Goal: Ask a question: Seek information or help from site administrators or community

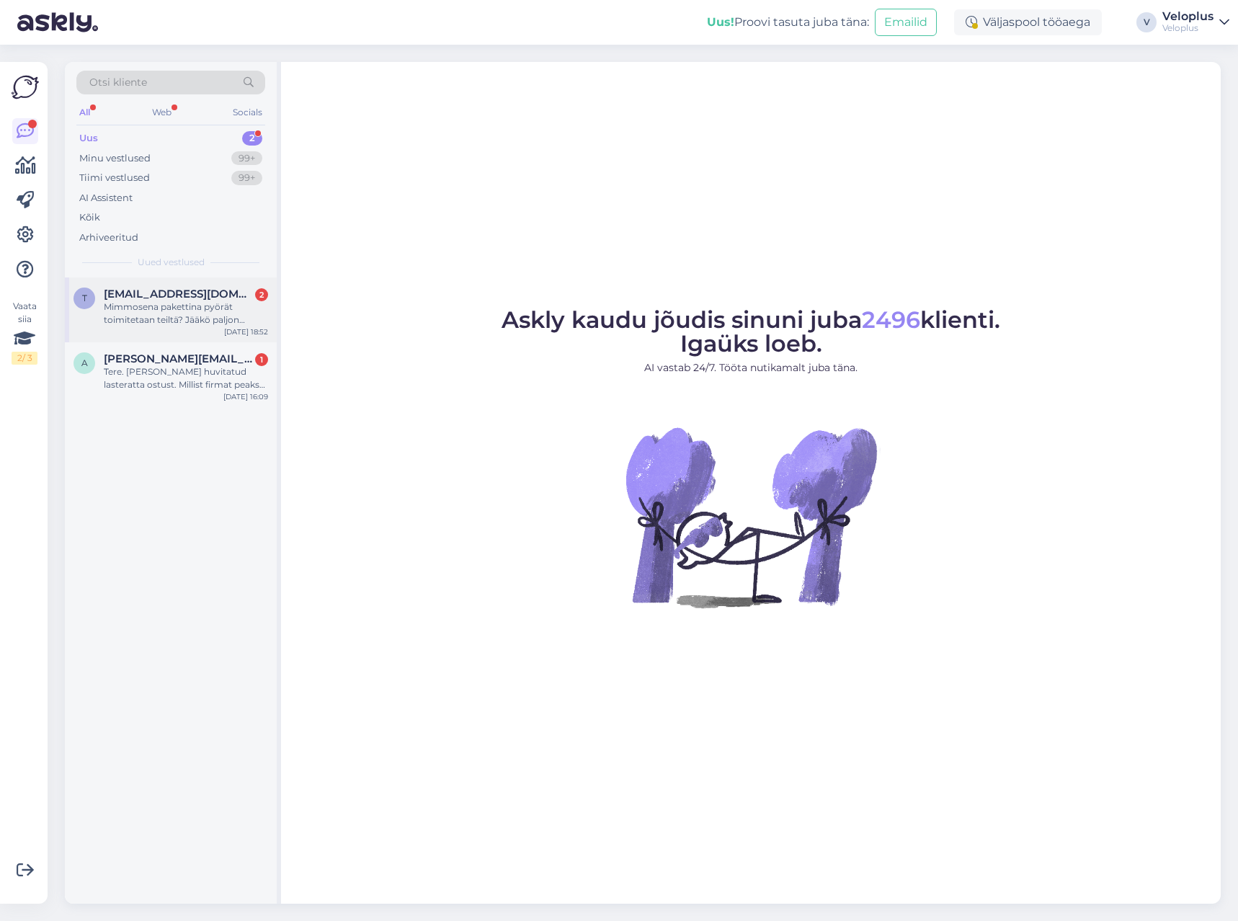
click at [141, 326] on div "t [EMAIL_ADDRESS][DOMAIN_NAME] 2 Mimmosena pakettina pyörät toimitetaan teiltä?…" at bounding box center [171, 309] width 212 height 65
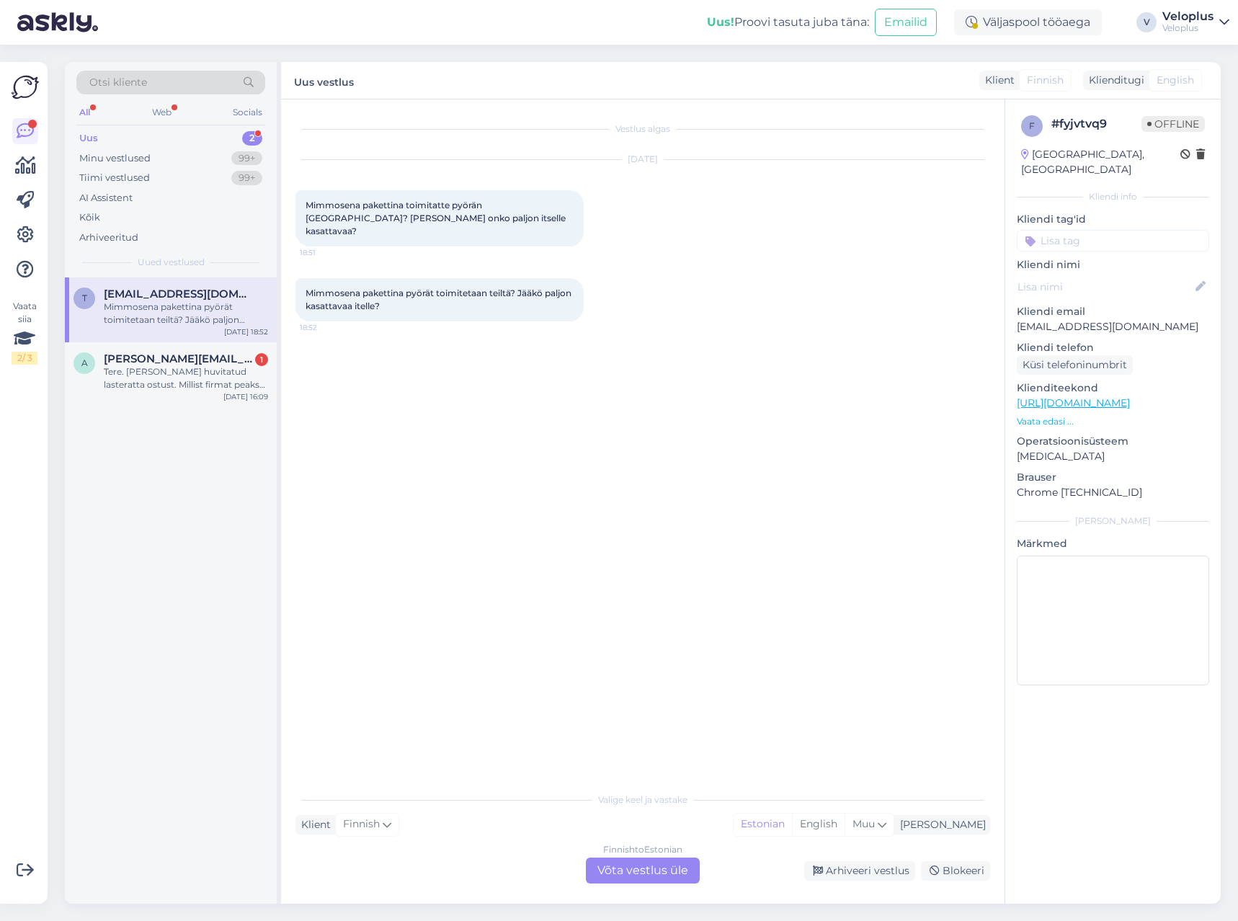
click at [636, 871] on div "Finnish to Estonian Võta vestlus üle" at bounding box center [643, 871] width 114 height 26
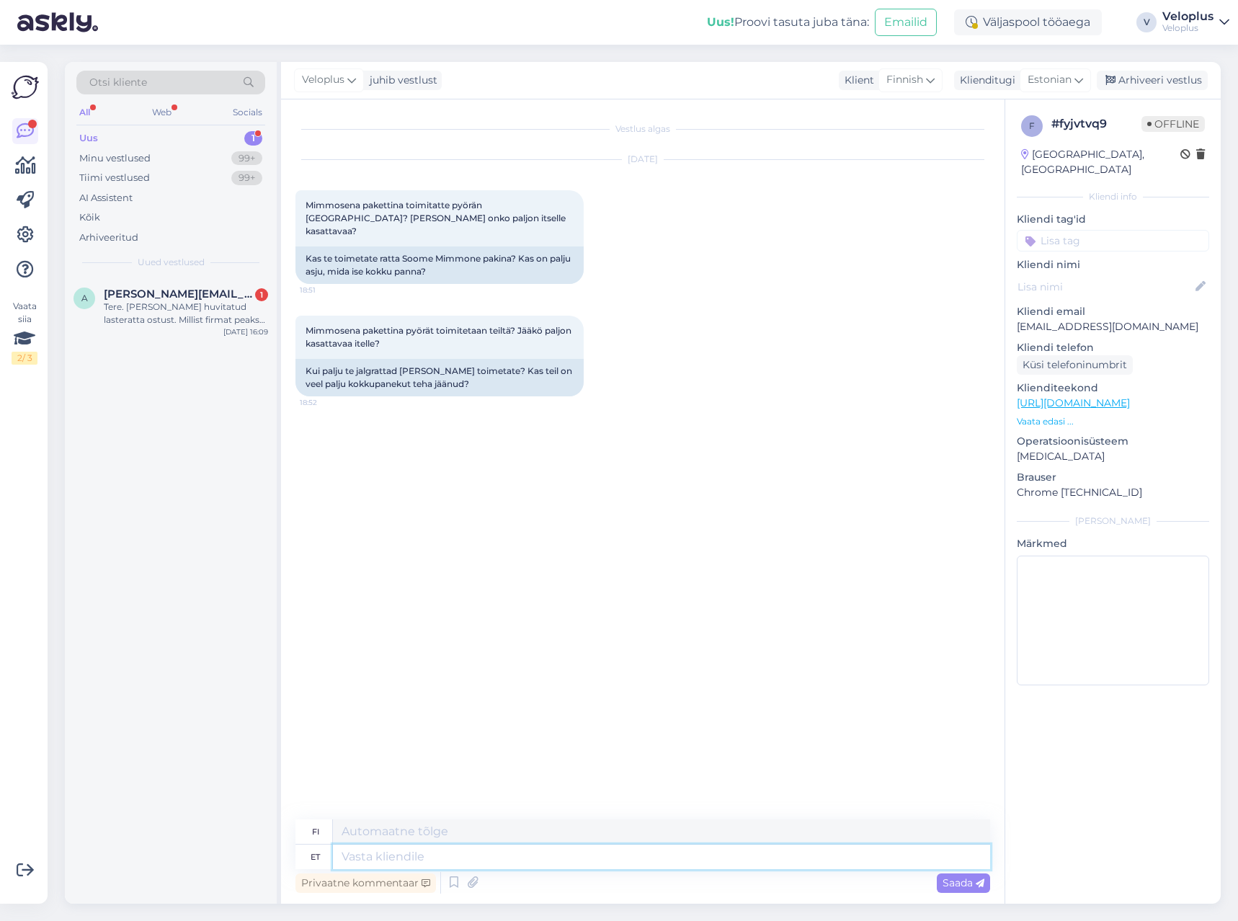
click at [577, 857] on textarea at bounding box center [661, 857] width 657 height 25
type textarea "Tere."
type textarea "Hei"
type textarea "Tere."
type textarea "Hei."
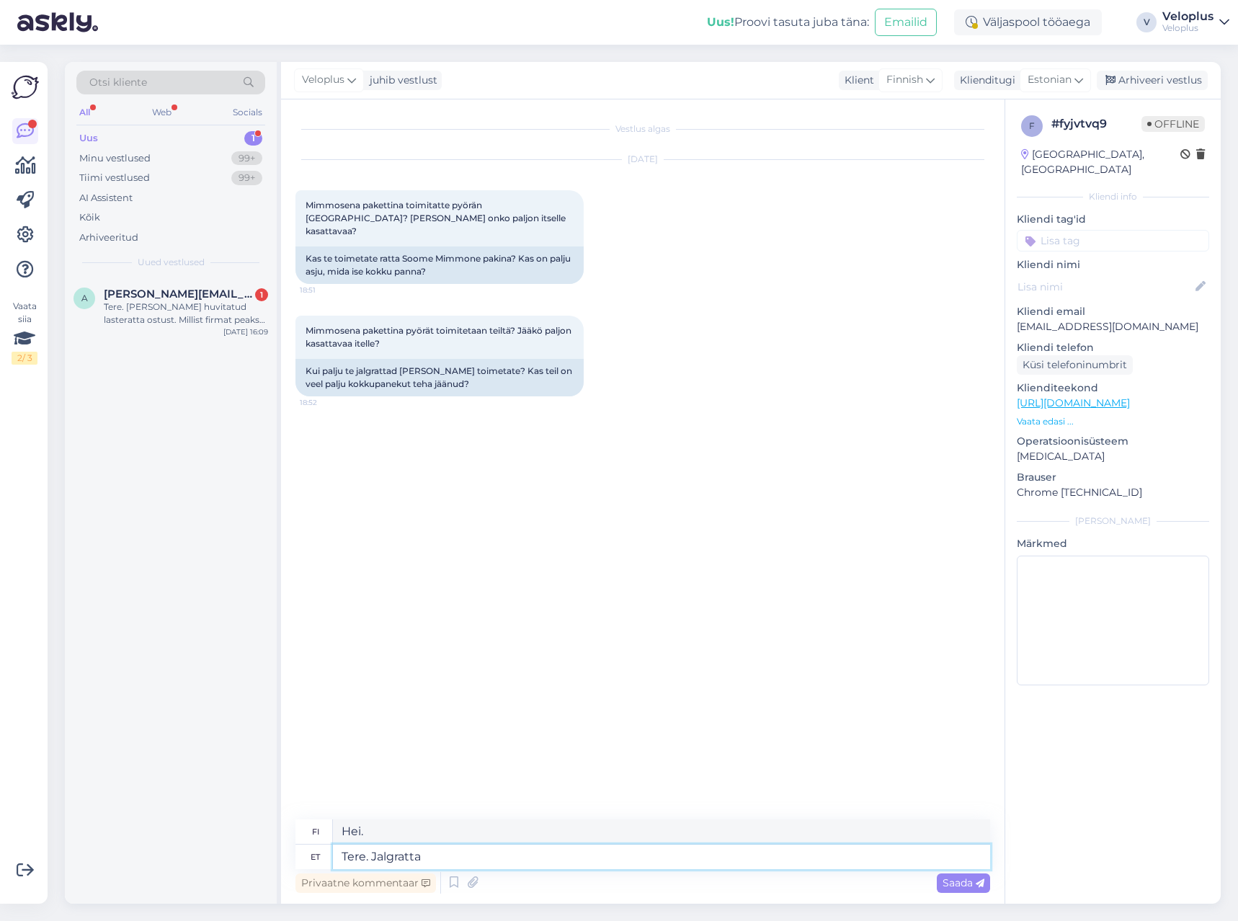
type textarea "Tere. Jalgratta"
type textarea "Hei. [GEOGRAPHIC_DATA]"
type textarea "Tere. Jalgratta Soome saa"
type textarea "Hei. Bicycle [GEOGRAPHIC_DATA]"
type textarea "Tere. Jalgratta Soome saatmine m"
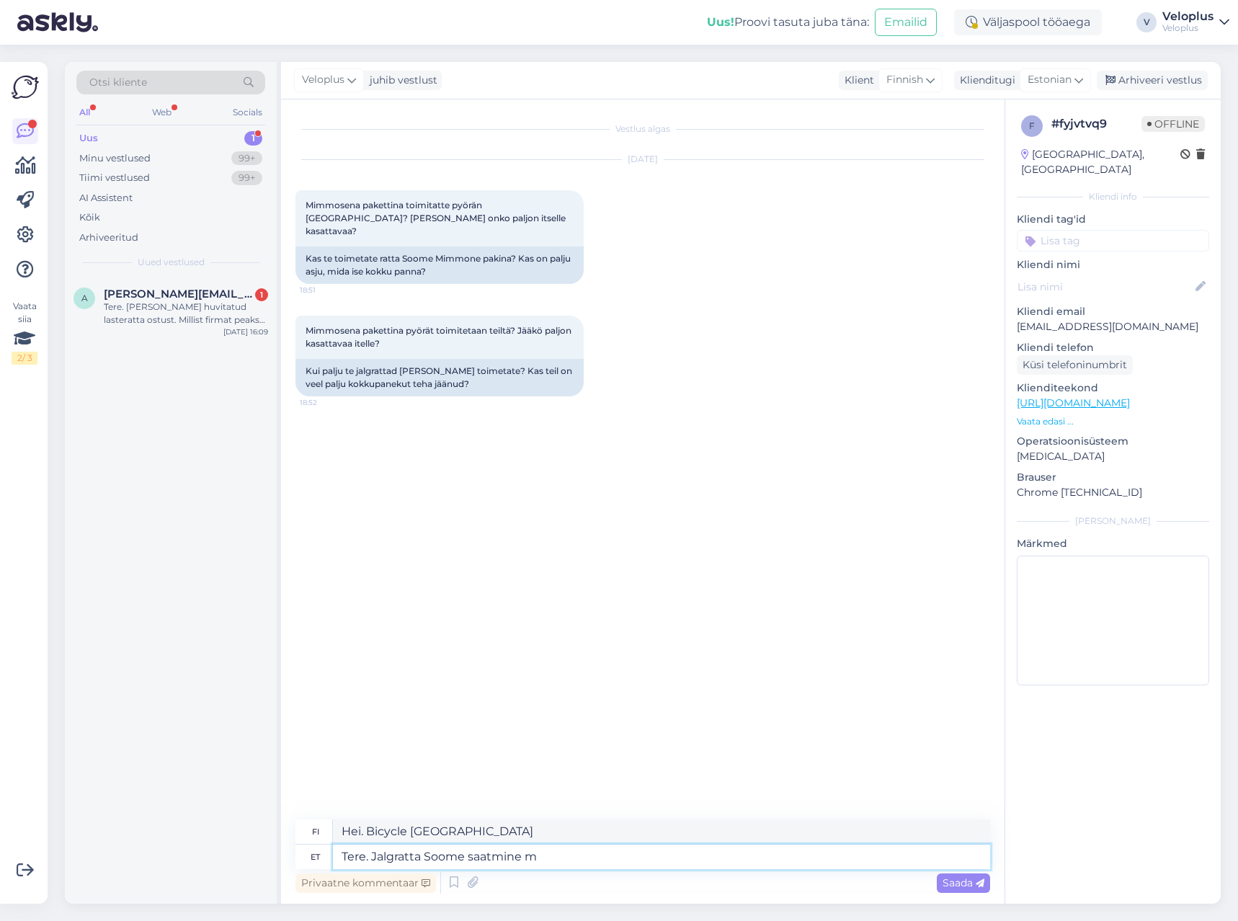
type textarea "Hei. Lähetän polkupyörän [GEOGRAPHIC_DATA]."
type textarea "Tere. Jalgratta Soome saatmine maksab"
type textarea "Hei. Paljonko polkupyörän lähettäminen [GEOGRAPHIC_DATA] maksaa?"
type textarea "Tere. Jalgratta Soome saatmine maksab 39,9€"
type textarea "Hei. Polkupyörän toimitus Suomeen maksaa 39,9"
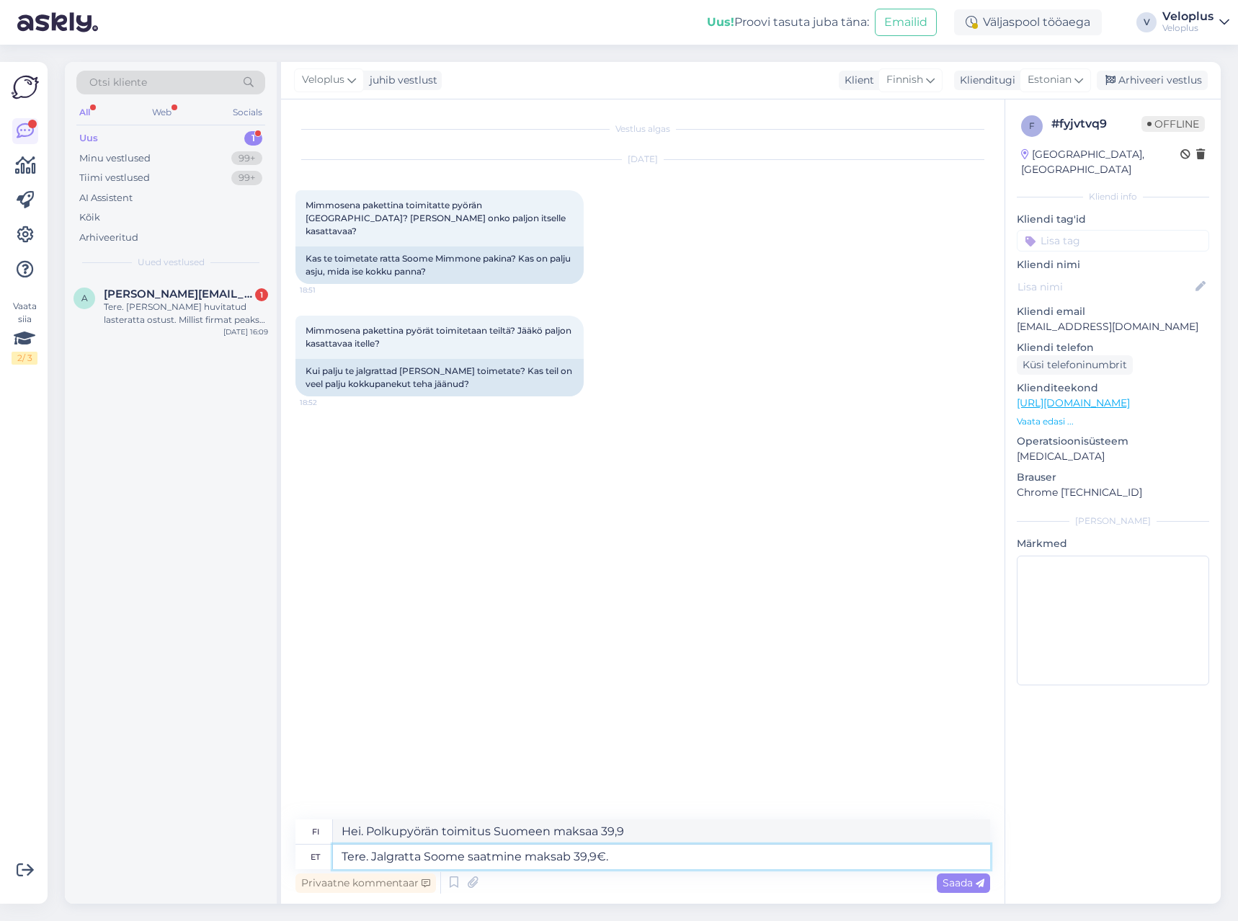
type textarea "Tere. Jalgratta Soome saatmine maksab 39,9€."
type textarea "Hei. Polkupyörän toimitus Suomeen maksaa 39,9 €."
type textarea "Tere. Jalgratta Soome saatmine maksab 39,9€. Ratas o"
type textarea "Hei. Polkupyörän toimitus Suomeen maksaa 39,9 €. Pyörä"
type textarea "Tere. Jalgratta Soome saatmine maksab 39,9€. Ratas on teh"
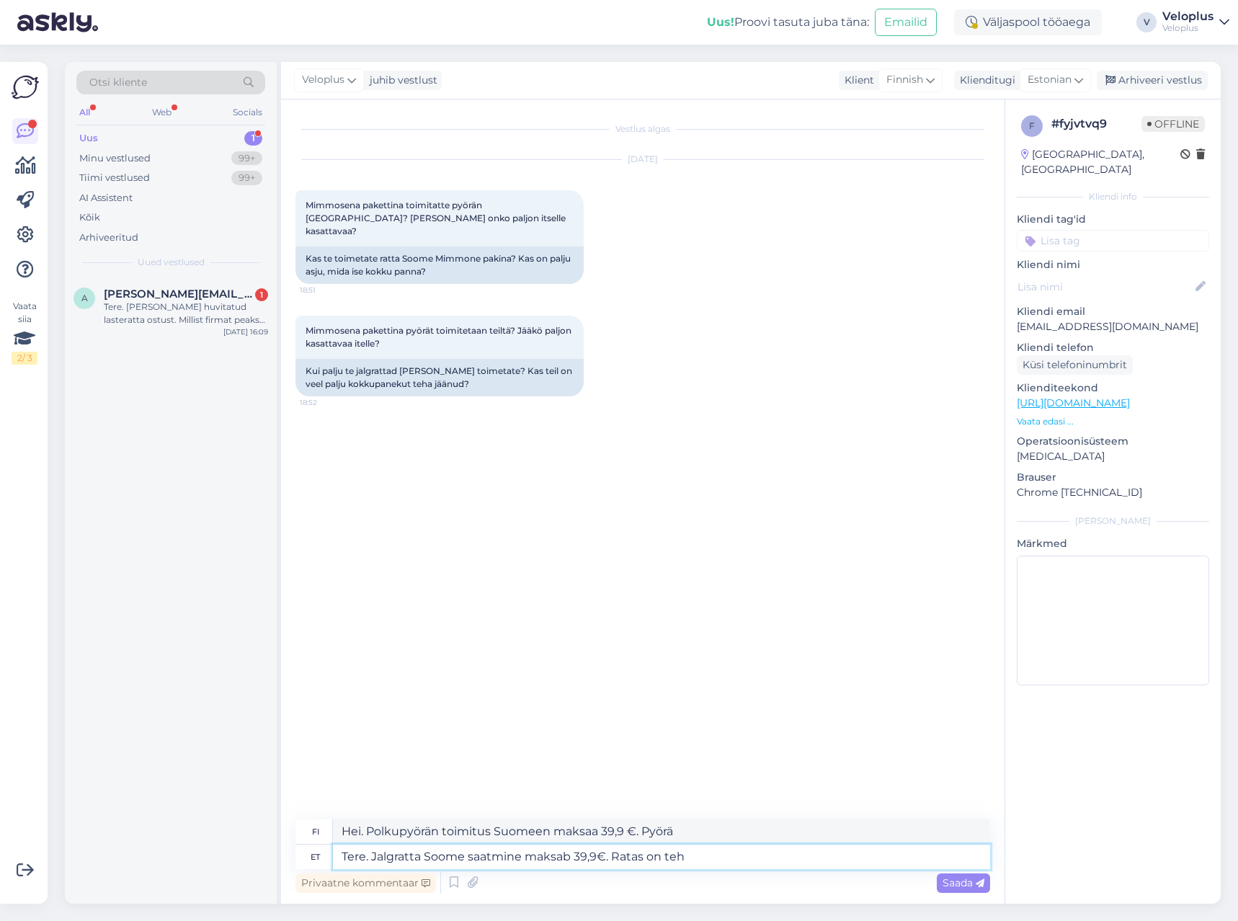
type textarea "Hei. Polkupyörän toimitus Suomeen maksaa 39,9 €. [GEOGRAPHIC_DATA] on"
type textarea "Tere. Jalgratta Soome saatmine maksab 39,9€. Ratas on tehasekastis ja"
type textarea "Hei. Pyörän toimitus Suomeen maksaa 39,9 €. Pyörä on tehtaan laatikossa ja"
type textarea "Tere. Jalgratta Soome saatmine maksab 39,9€. Ratas on tehasekastis ja vajab"
type textarea "Hei. Pyörän toimitus Suomeen maksaa 39,9 €. Pyörä on tehdaslaatikossa ja tarvit…"
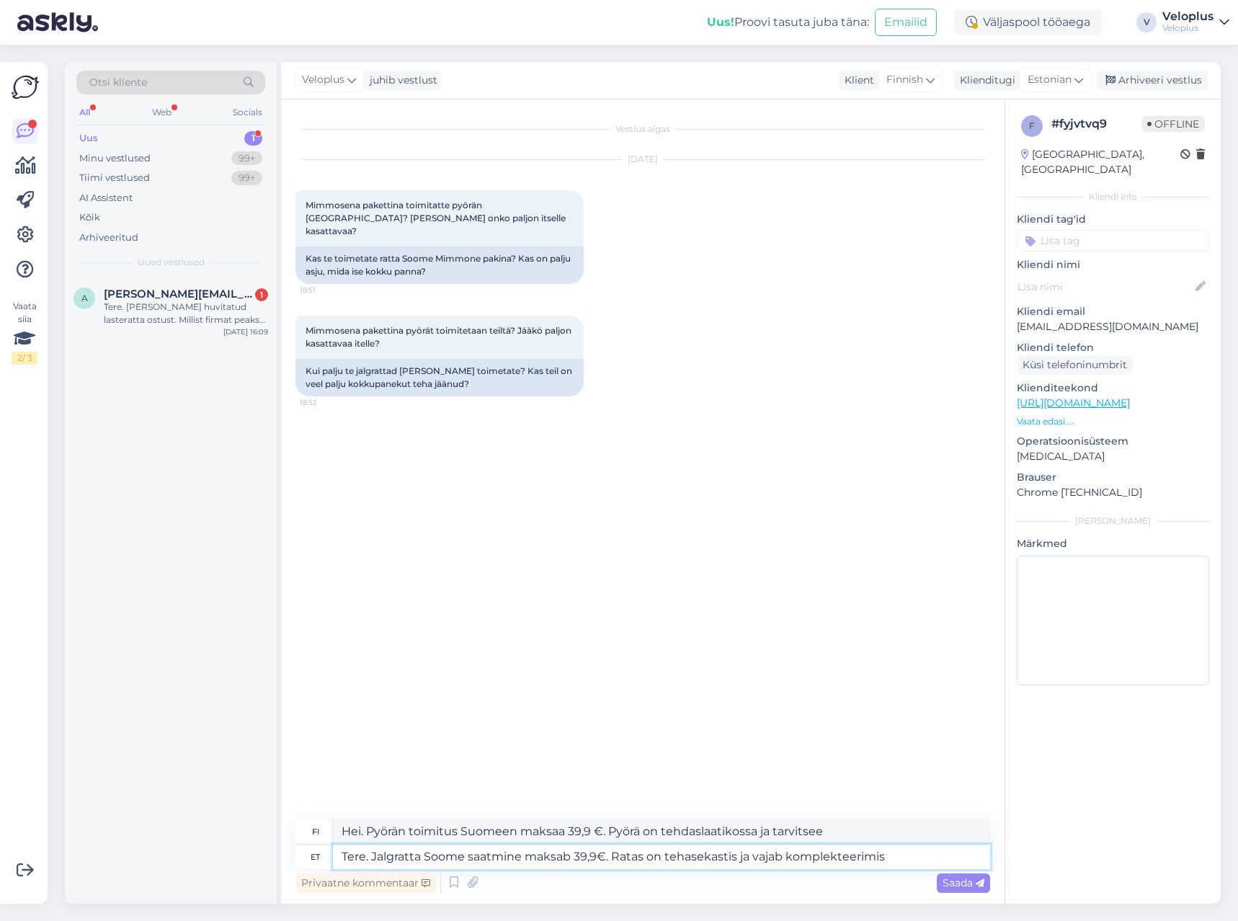
type textarea "Tere. Jalgratta Soome saatmine maksab 39,9€. Ratas on tehasekastis ja vajab kom…"
type textarea "Hei. Pyörän toimitus Suomeen maksaa 39,9 €. Pyörä on tehdaslaatikossa ja vaatii…"
type textarea "Tere. Jalgratta Soome saatmine maksab 39,9€. Ratas on tehasekastis ja vajab kom…"
type textarea "Hei. Pyörän toimitus Suomeen maksaa 39,9 €. Pyörä on tehdaslaatikossa ja se on …"
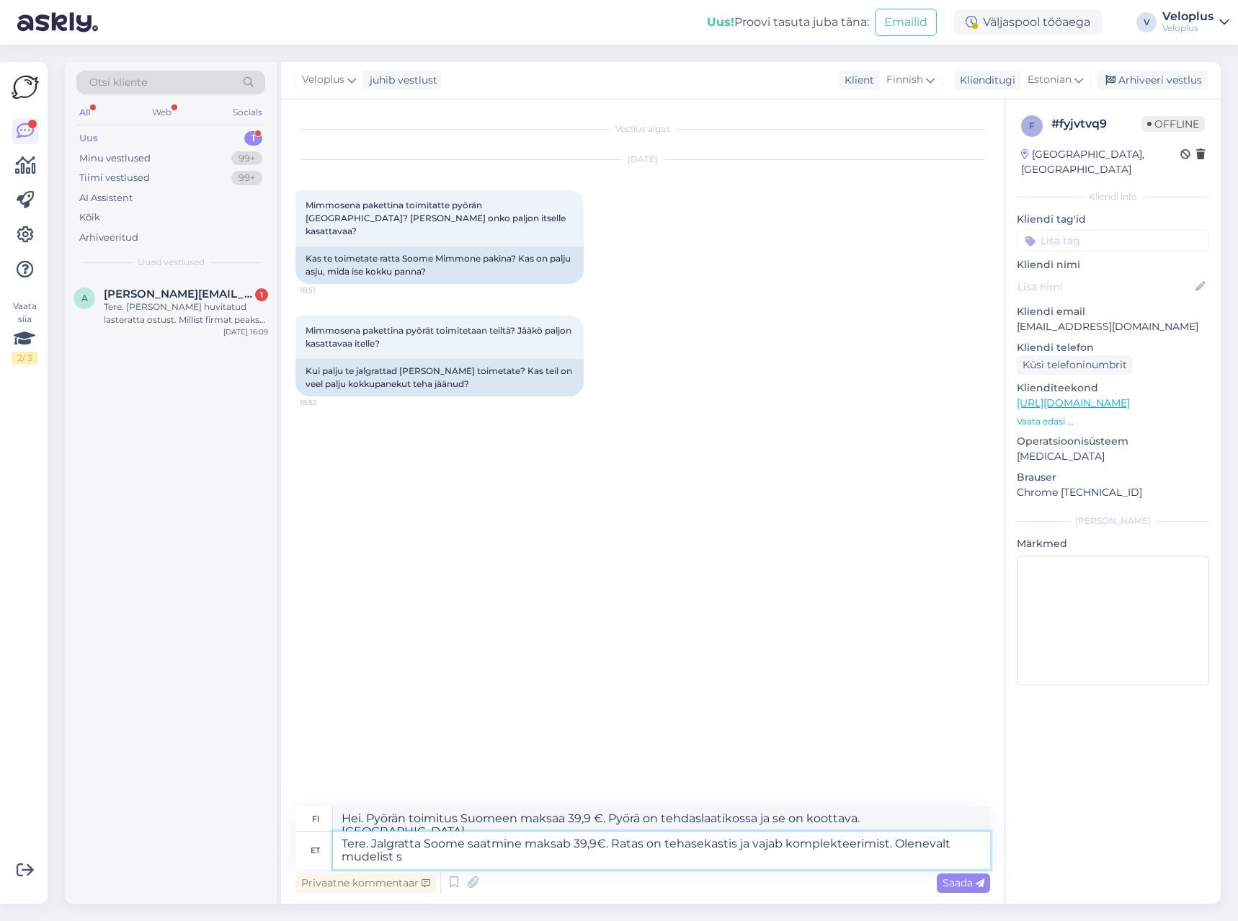
type textarea "Tere. Jalgratta Soome saatmine maksab 39,9€. Ratas on tehasekastis ja vajab kom…"
type textarea "Hei. Pyörän toimitus Suomeen maksaa 39,9 €. Pyörä on tehdaslaatikossa ja vaatii…"
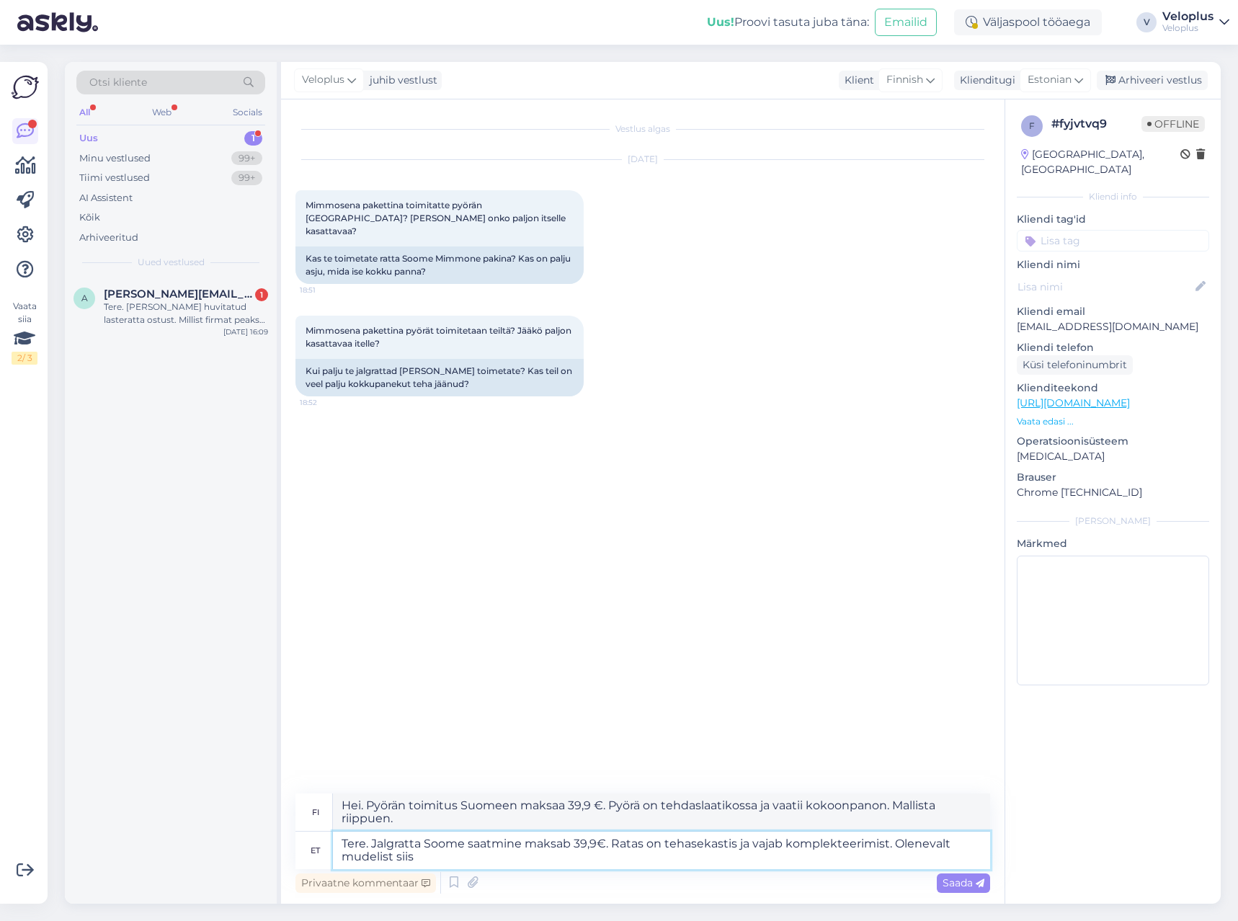
type textarea "Tere. Jalgratta Soome saatmine maksab 39,9€. Ratas on tehasekastis ja vajab kom…"
type textarea "Hei. Pyörän toimitus Suomeen maksaa 39,9 €. Pyörä on tehdaslaatikossa ja vaatii…"
type textarea "Tere. Jalgratta Soome saatmine maksab 39,9€. Ratas on tehasekastis ja vajab kom…"
type textarea "Hei. Pyörän toimitus Suomeen maksaa 39,9 €. Pyörä on tehdaslaatikossa ja vaatii…"
type textarea "Tere. Jalgratta Soome saatmine maksab 39,9€. Ratas on tehasekastis ja vajab kom…"
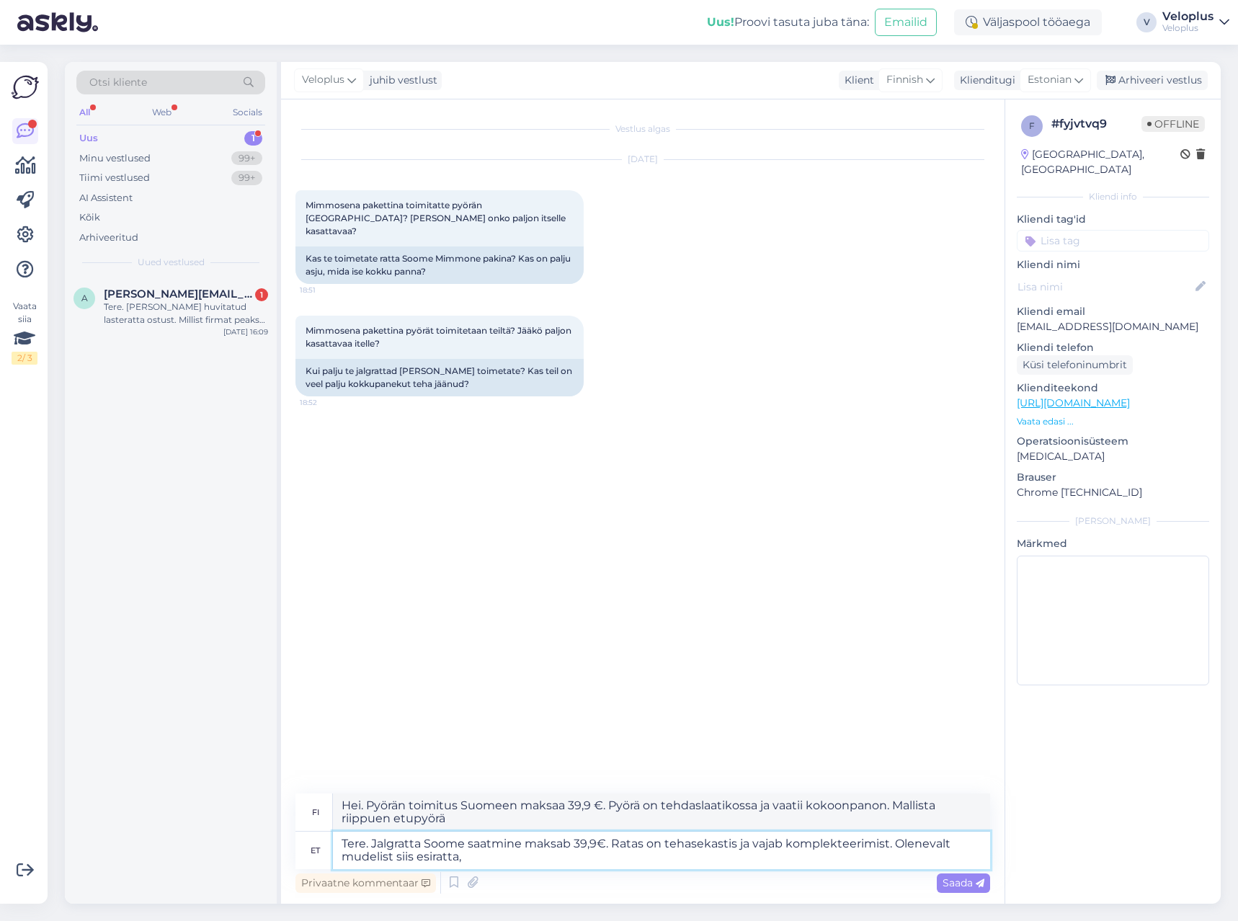
type textarea "Hei. Pyörän toimitus Suomeen maksaa 39,9 €. Pyörä on tehdaslaatikossa ja vaatii…"
type textarea "Tere. Jalgratta Soome saatmine maksab 39,9€. Ratas on tehasekastis ja vajab kom…"
type textarea "Hei. Pyörän toimitus Suomeen maksaa 39,9 €. Pyörä on tehdaslaatikossa ja vaatii…"
type textarea "Tere. Jalgratta Soome saatmine maksab 39,9€. Ratas on tehasekastis ja vajab kom…"
type textarea "Hei. Pyörän toimitus Suomeen maksaa 39,9 €. Pyörä on tehdaslaatikossa ja vaatii…"
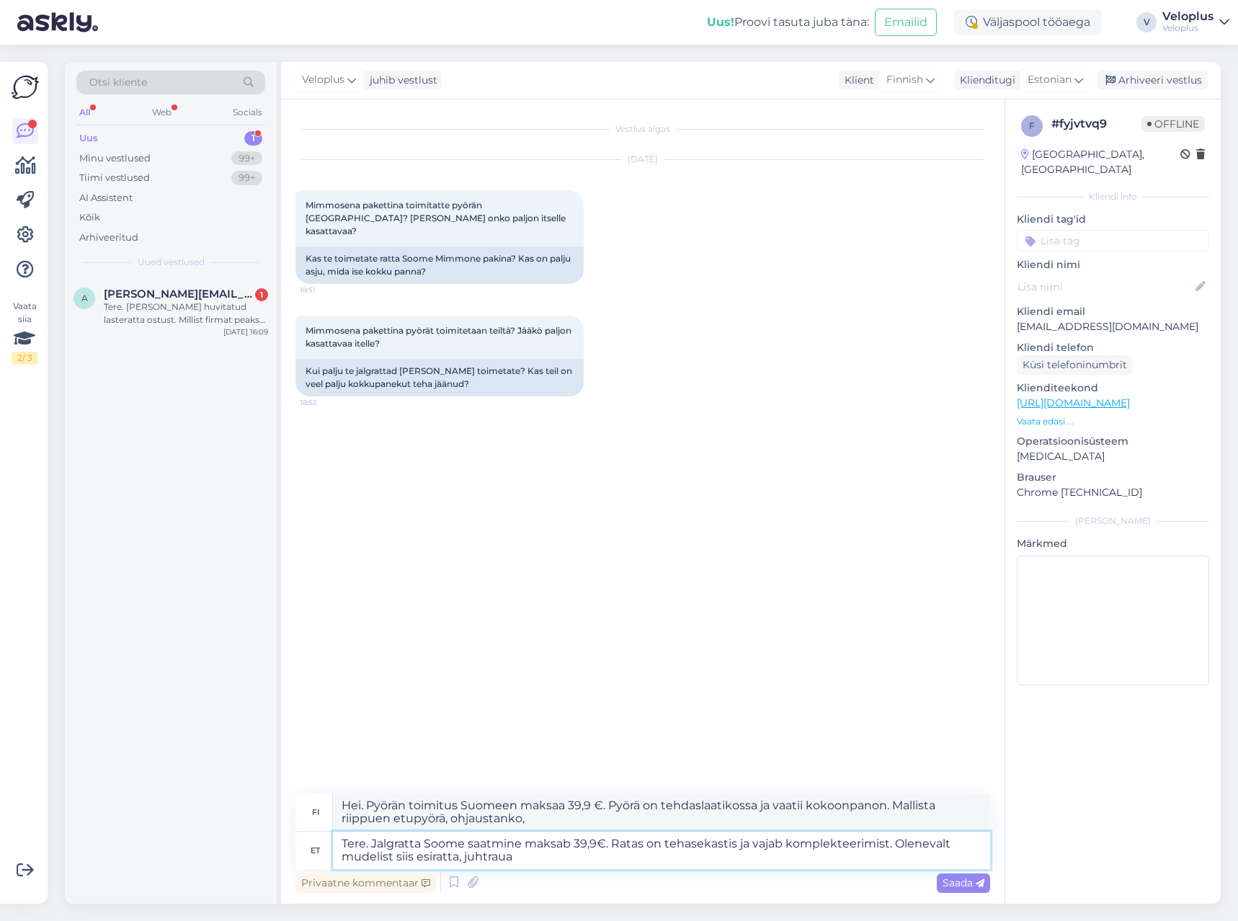
type textarea "Tere. Jalgratta Soome saatmine maksab 39,9€. Ratas on tehasekastis ja vajab kom…"
type textarea "Hei. Pyörän toimitus Suomeen maksaa 39,9 €. Pyörä on tehdaslaatikossa ja vaatii…"
type textarea "Tere. Jalgratta Soome saatmine maksab 39,9€. Ratas on tehasekastis ja vajab kom…"
type textarea "Hei. Pyörän toimitus Suomeen maksaa 39,9 €. Pyörä on tehdaslaatikossa ja vaatii…"
type textarea "Tere. Jalgratta Soome saatmine maksab 39,9€. Ratas on tehasekastis ja vajab kom…"
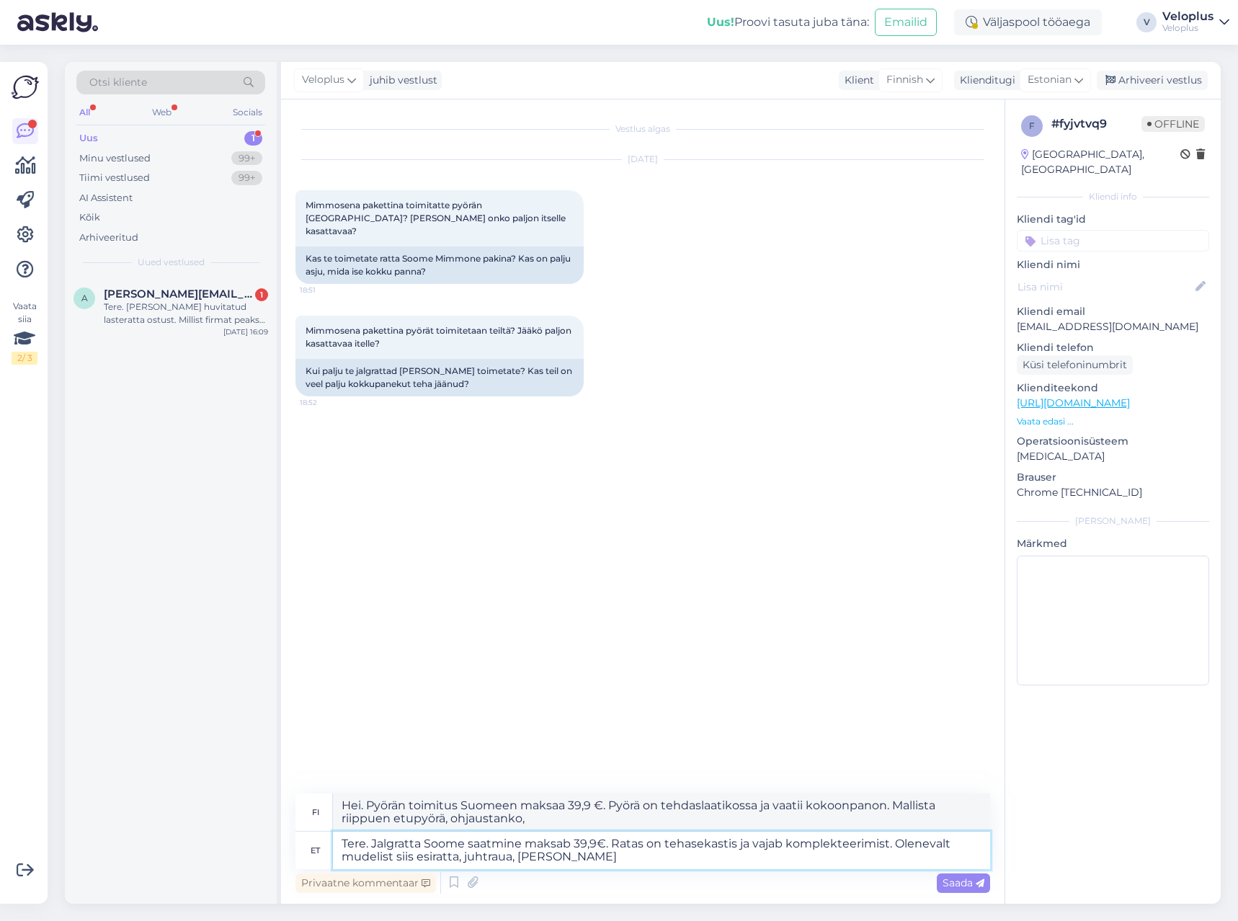
type textarea "Hei. Pyörän toimitus Suomeen maksaa 39,9 €. Pyörä on tehdaslaatikossa ja vaatii…"
type textarea "Tere. Jalgratta Soome saatmine maksab 39,9€. Ratas on tehasekastis ja vajab kom…"
type textarea "Hei. Pyörän toimitus Suomeen maksaa 39,9 €. Pyörä on tehdaslaatikossa ja se on …"
type textarea "Tere. Jalgratta Soome saatmine maksab 39,9€. Ratas on tehasekastis ja vajab kom…"
type textarea "Hei. Pyörän toimitus Suomeen maksaa 39,9 €. Pyörä on tehdaslaatikossa ja se on …"
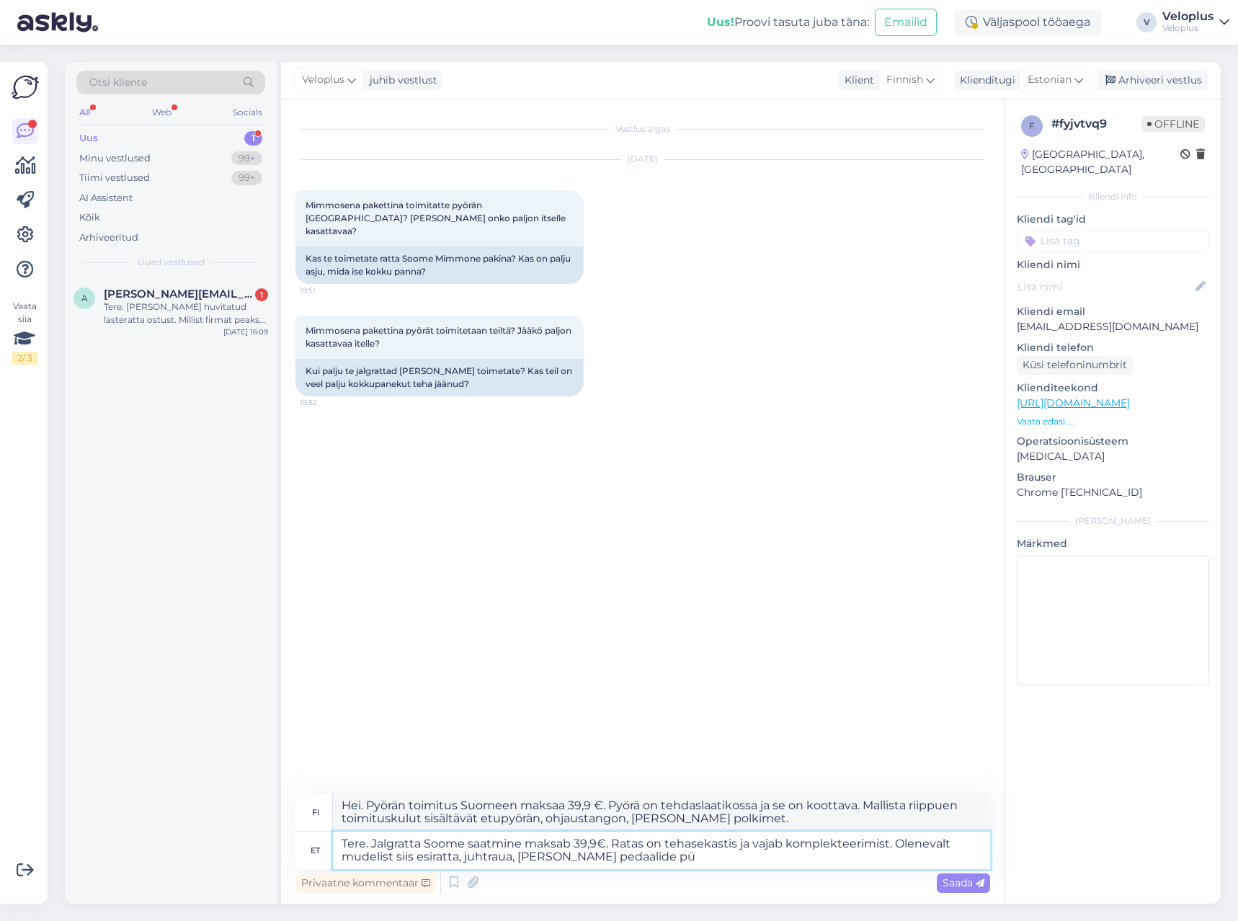
type textarea "Tere. Jalgratta Soome saatmine maksab 39,9€. Ratas on tehasekastis ja vajab kom…"
type textarea "Hei. Pyörän toimitus Suomeen maksaa 39,9 €. Pyörä on tehdaslaatikossa ja vaatii…"
type textarea "Tere. Jalgratta Soome saatmine maksab 39,9€. Ratas on tehasekastis ja vajab kom…"
type textarea "Hei. Pyörän toimitus Suomeen maksaa 39,9 €. Pyörä on tehdaslaatikossa ja vaatii…"
type textarea "Tere. Jalgratta Soome saatmine maksab 39,9€. Ratas on tehasekastis ja vajab kom…"
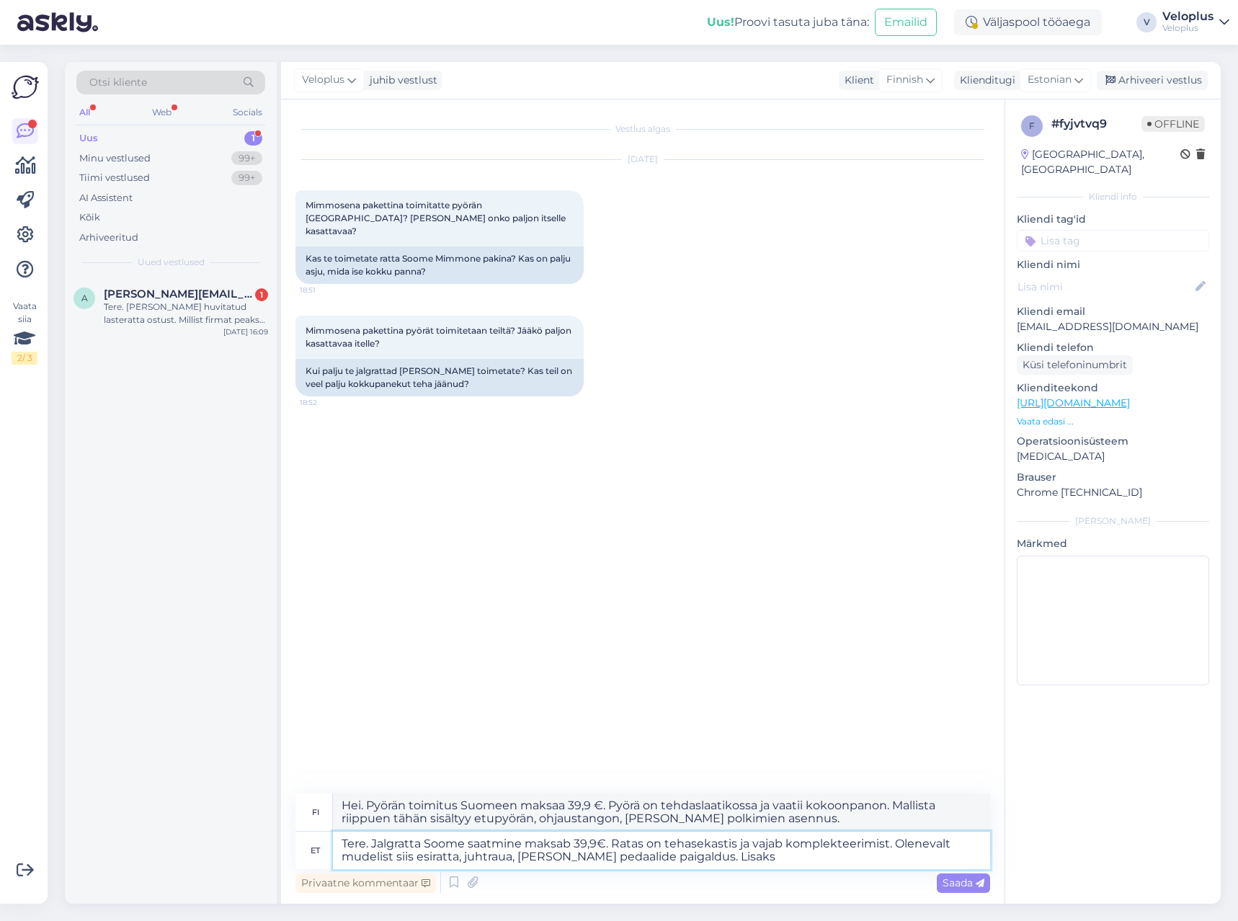
type textarea "Hei. Pyörän toimitus Suomeen maksaa 39,9 €. Pyörä on tehdaslaatikossa ja vaatii…"
type textarea "Tere. Jalgratta Soome saatmine maksab 39,9€. Ratas on tehasekastis ja vajab kom…"
type textarea "Hei. Pyörän toimitus Suomeen maksaa 39,9 €. Pyörä on tehdaslaatikossa ja vaatii…"
type textarea "Tere. Jalgratta Soome saatmine maksab 39,9€. Ratas on tehasekastis ja vajab kom…"
type textarea "Hei. Pyörän toimitus Suomeen maksaa 39,9 €. Pyörä on tehdaslaatikossa ja vaatii…"
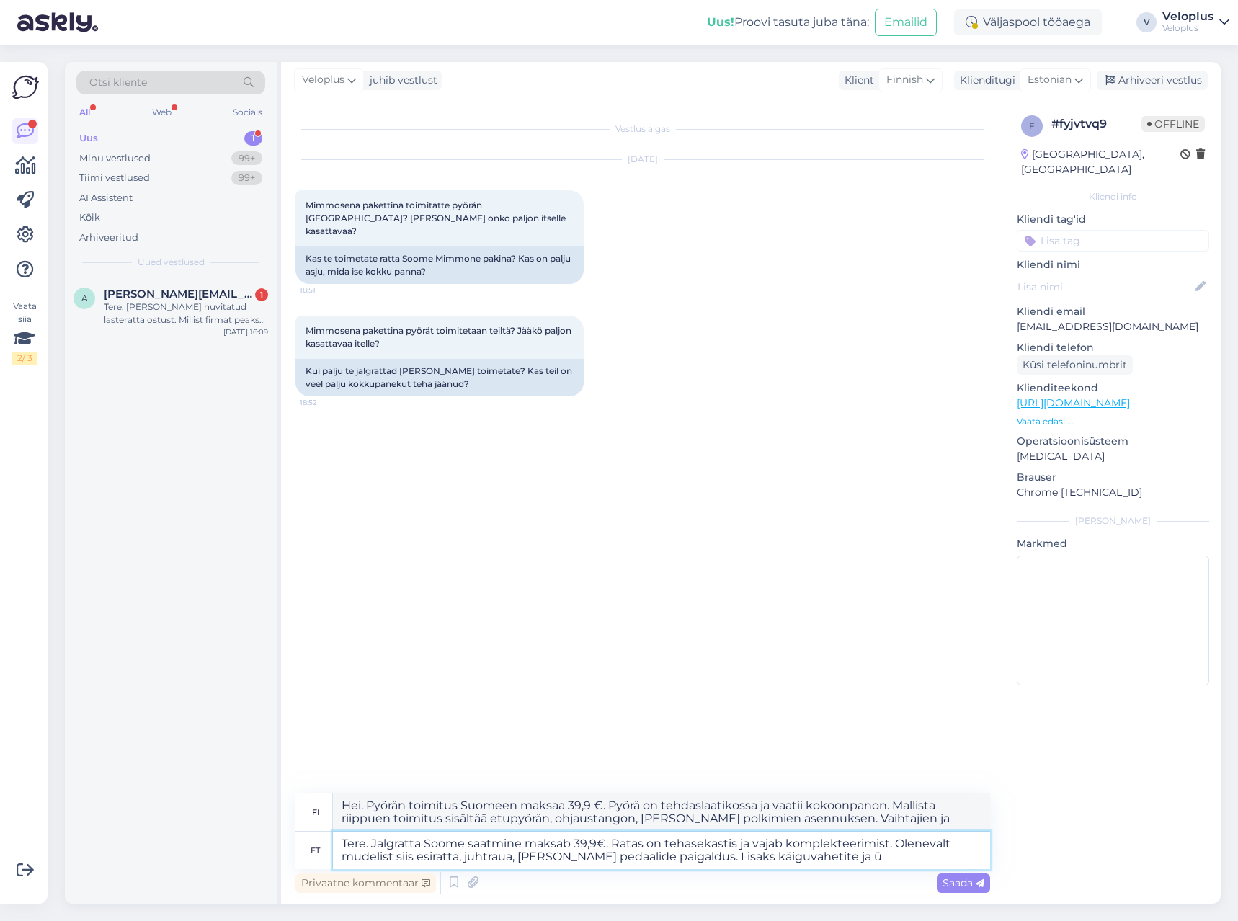
type textarea "Tere. Jalgratta Soome saatmine maksab 39,9€. Ratas on tehasekastis ja vajab kom…"
type textarea "Hei. Pyörän toimitus Suomeen maksaa 39,9 €. Pyörä on tehdaslaatikossa ja vaatii…"
type textarea "Tere. Jalgratta Soome saatmine maksab 39,9€. Ratas on tehasekastis ja vajab kom…"
type textarea "Hei. Pyörän toimitus Suomeen maksaa 39,9 €. Pyörä on tehdaslaatikossa ja vaatii…"
type textarea "Tere. Jalgratta Soome saatmine maksab 39,9€. Ratas on tehasekastis ja vajab kom…"
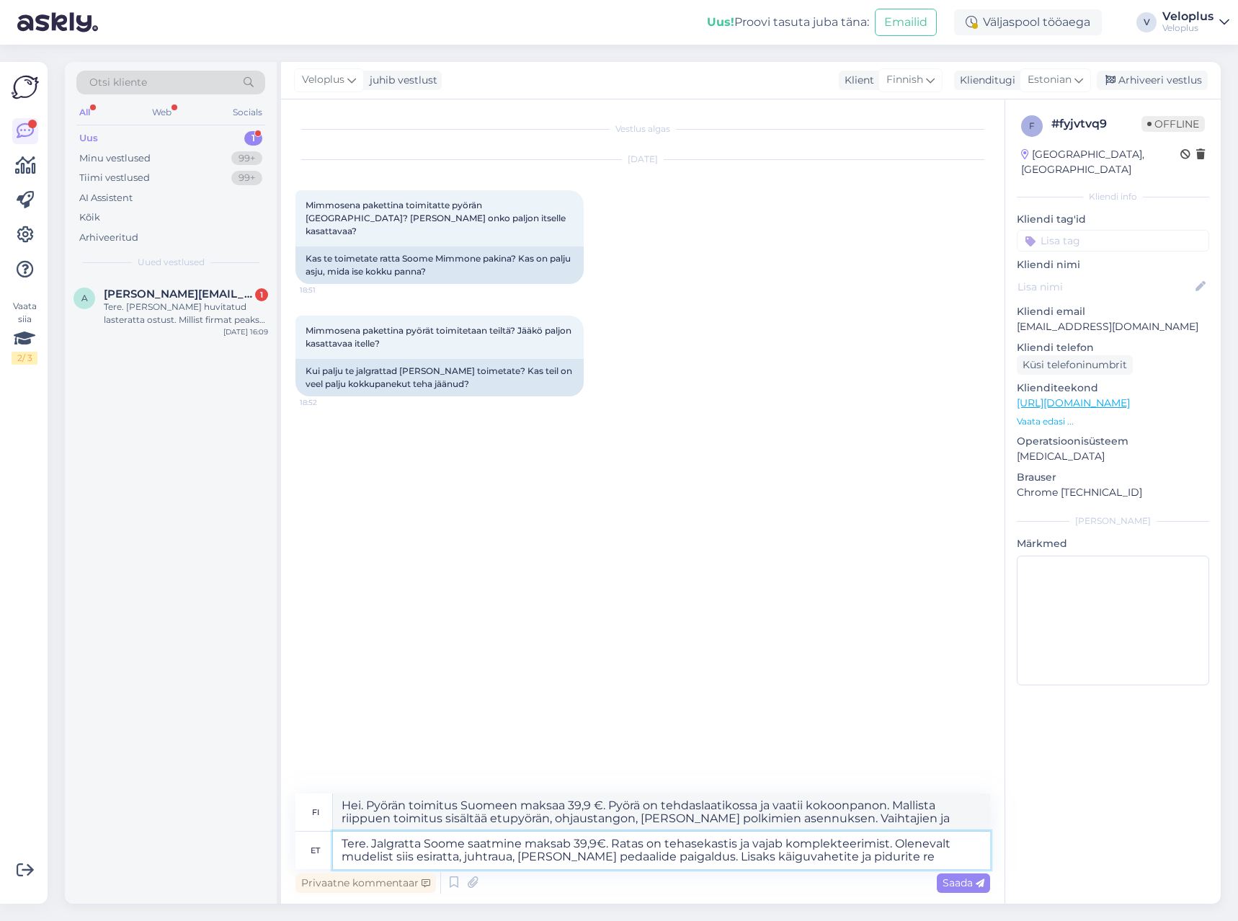
type textarea "Hei. Pyörän toimitus Suomeen maksaa 39,9 €. Pyörä on tehdaslaatikossa ja vaatii…"
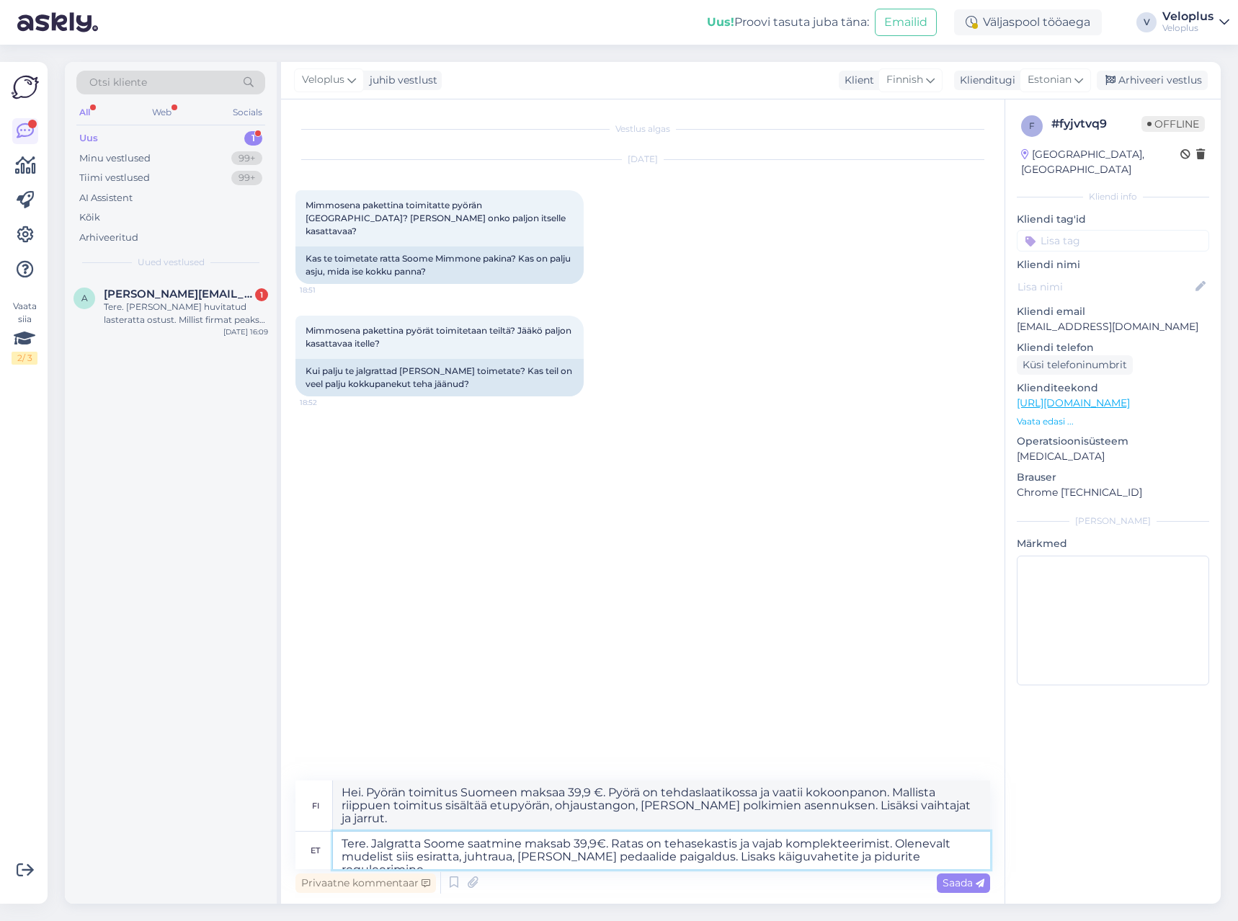
type textarea "Tere. Jalgratta Soome saatmine maksab 39,9€. Ratas on tehasekastis ja vajab kom…"
type textarea "Hei. Polkupyörän toimitus Suomeen maksaa 39,9 €. Polkupyörä on tehdaspakkaukses…"
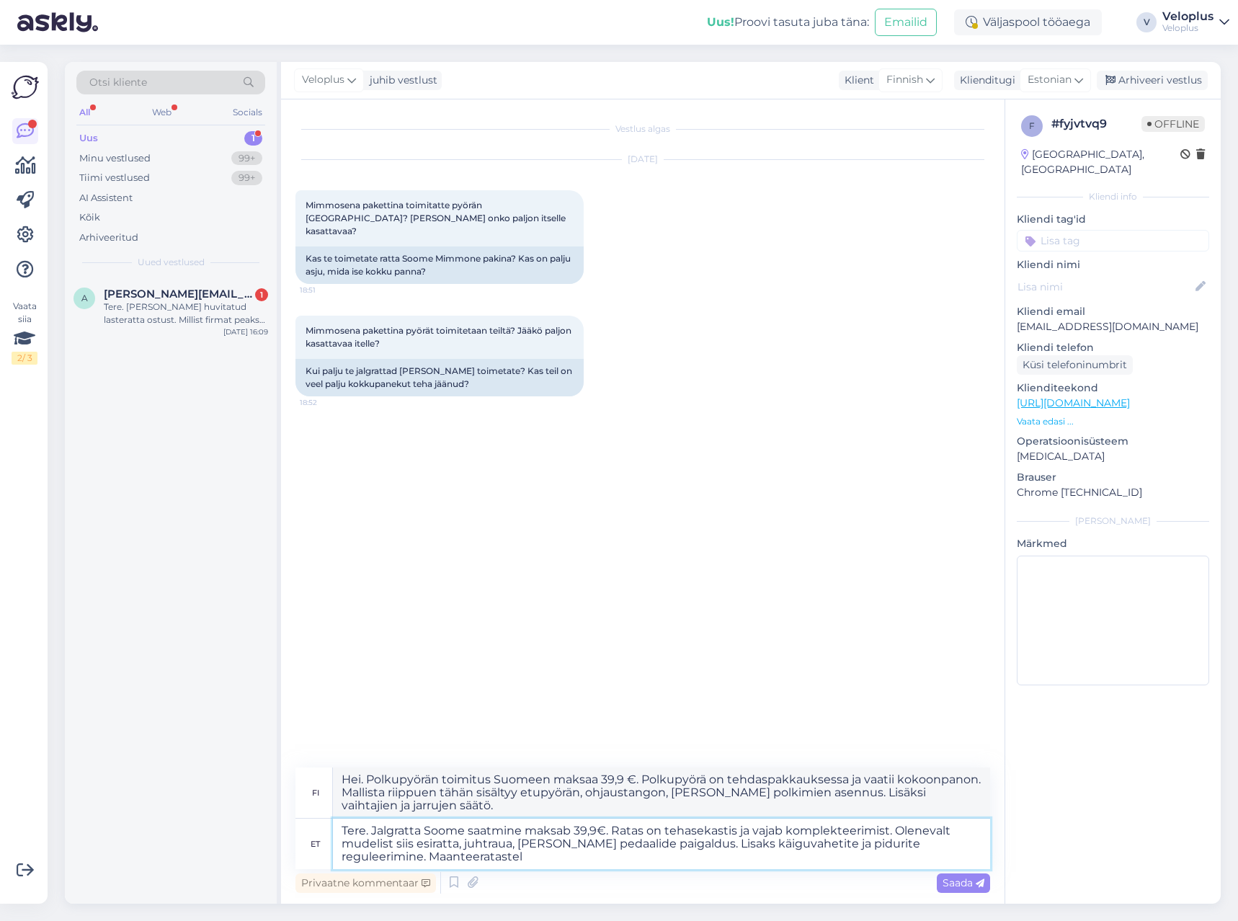
type textarea "Tere. Jalgratta Soome saatmine maksab 39,9€. Ratas on tehasekastis ja vajab kom…"
type textarea "Hei. Polkupyörän toimitus Suomeen maksaa 39,9 €. Pyörä on tehdaslaatikossa ja v…"
type textarea "Tere. Jalgratta Soome saatmine maksab 39,9€. Ratas on tehasekastis ja vajab kom…"
type textarea "Hei. Polkupyörän toimitus Suomeen maksaa 39,9 €. Pyörä on tehdaslaatikossa ja v…"
type textarea "Tere. Jalgratta Soome saatmine maksab 39,9€. Ratas on tehasekastis ja vajab kom…"
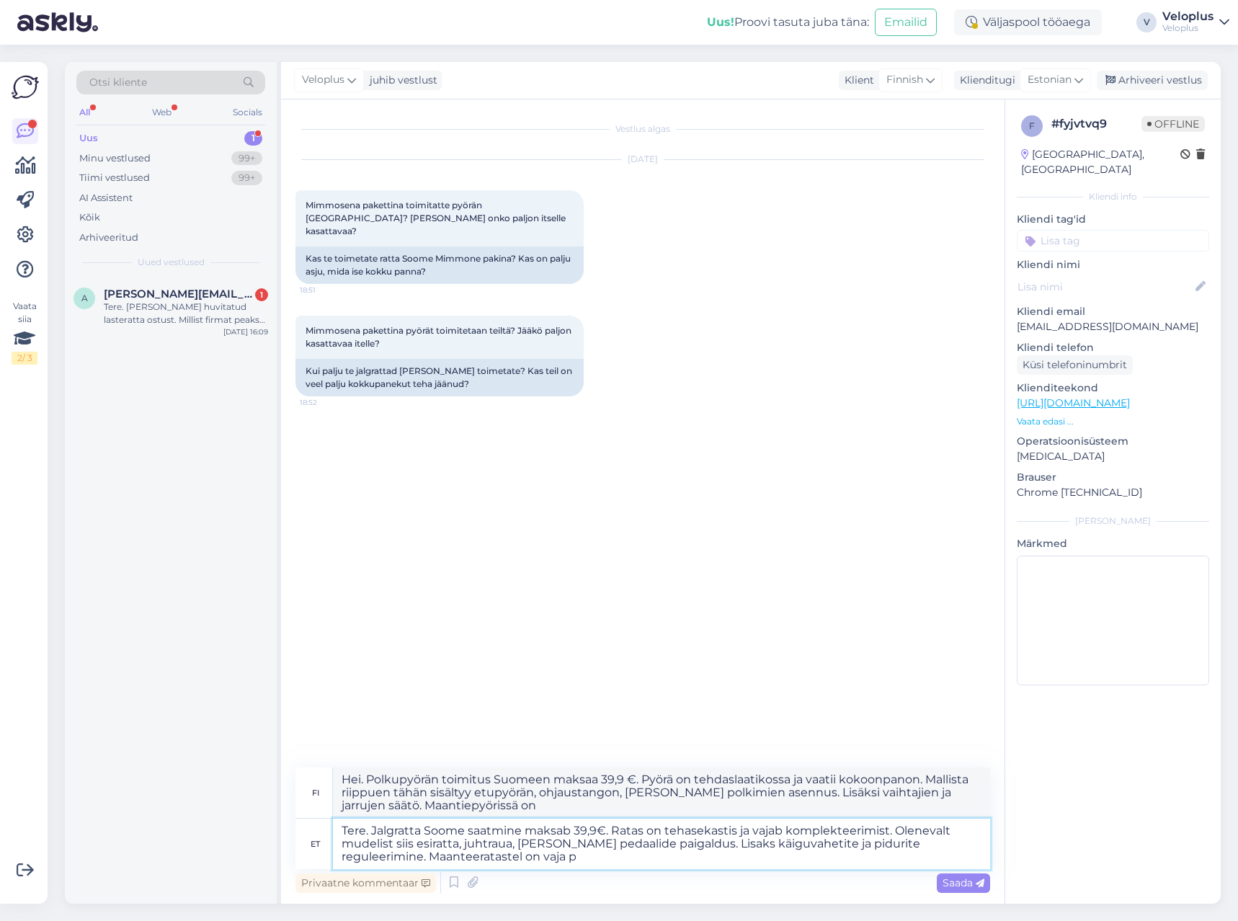
type textarea "Hei. Polkupyörän toimitus Suomeen maksaa 39,9 €. Pyörä on tehdaslaatikossa ja v…"
type textarea "Tere. Jalgratta Soome saatmine maksab 39,9€. Ratas on tehasekastis ja vajab kom…"
type textarea "Hei. Pyörän toimitus Suomeen maksaa 39,9 €. Pyörä on tehdaslaatikossa ja vaatii…"
type textarea "Tere. Jalgratta Soome saatmine maksab 39,9€. Ratas on tehasekastis ja vajab kom…"
type textarea "Hei. Polkupyörän toimitus Suomeen maksaa 39,9 €. Polkupyörä on tehdaslaatikossa…"
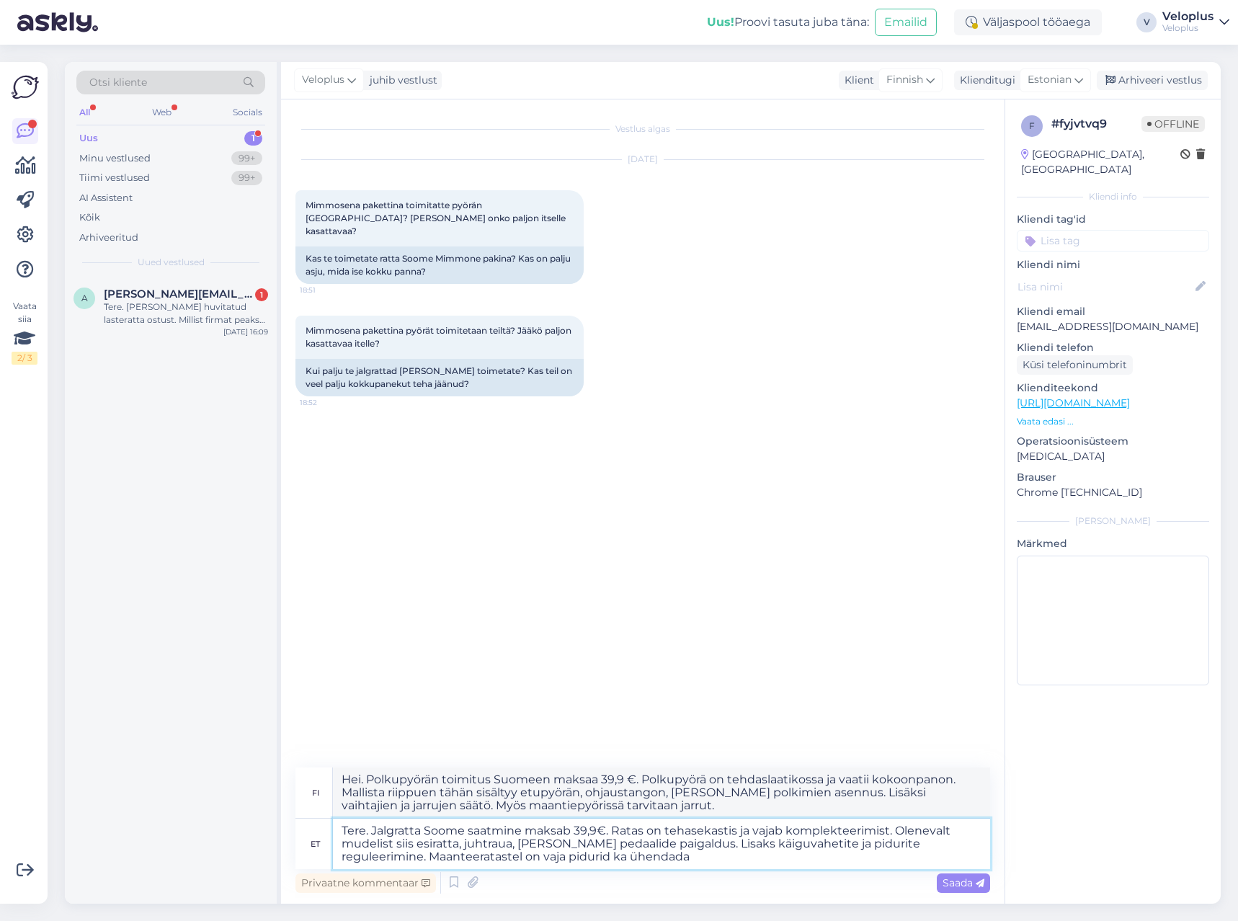
type textarea "Tere. Jalgratta Soome saatmine maksab 39,9€. Ratas on tehasekastis ja vajab kom…"
type textarea "Hei. Polkupyörän toimitus Suomeen maksaa 39,9 €. Pyörä on tehdaslaatikossa ja v…"
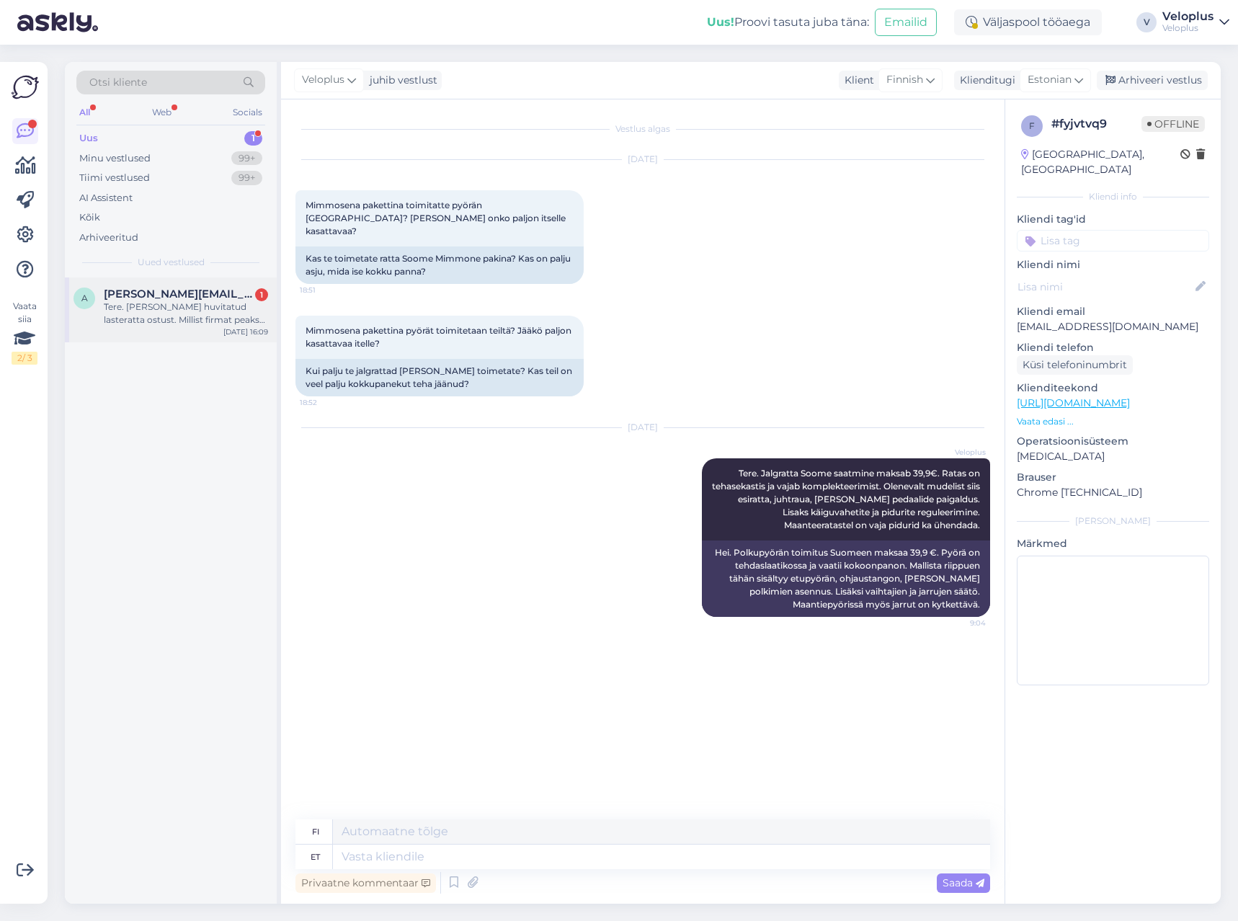
click at [179, 298] on span "[PERSON_NAME][EMAIL_ADDRESS][DOMAIN_NAME]" at bounding box center [179, 294] width 150 height 13
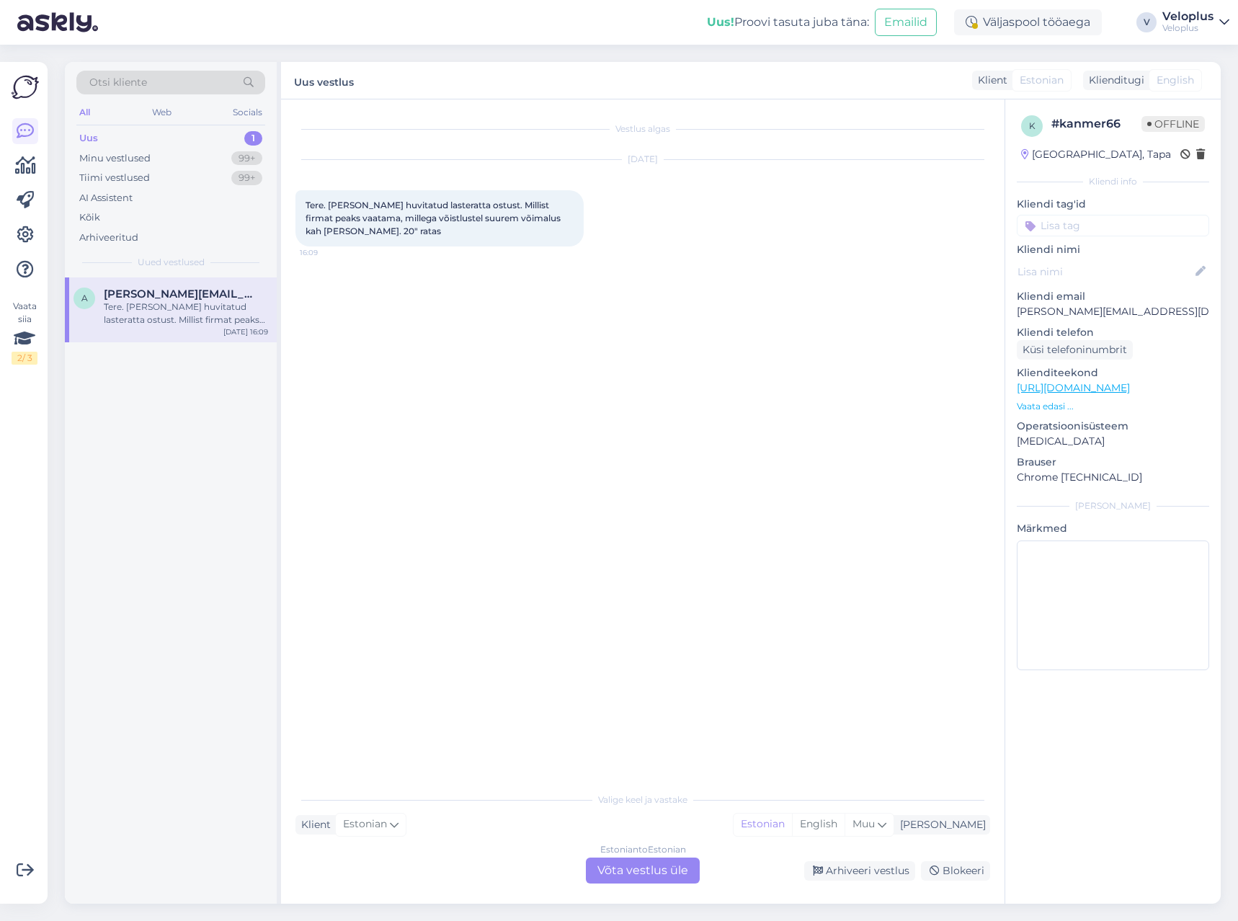
click at [1039, 410] on p "Vaata edasi ..." at bounding box center [1113, 406] width 192 height 13
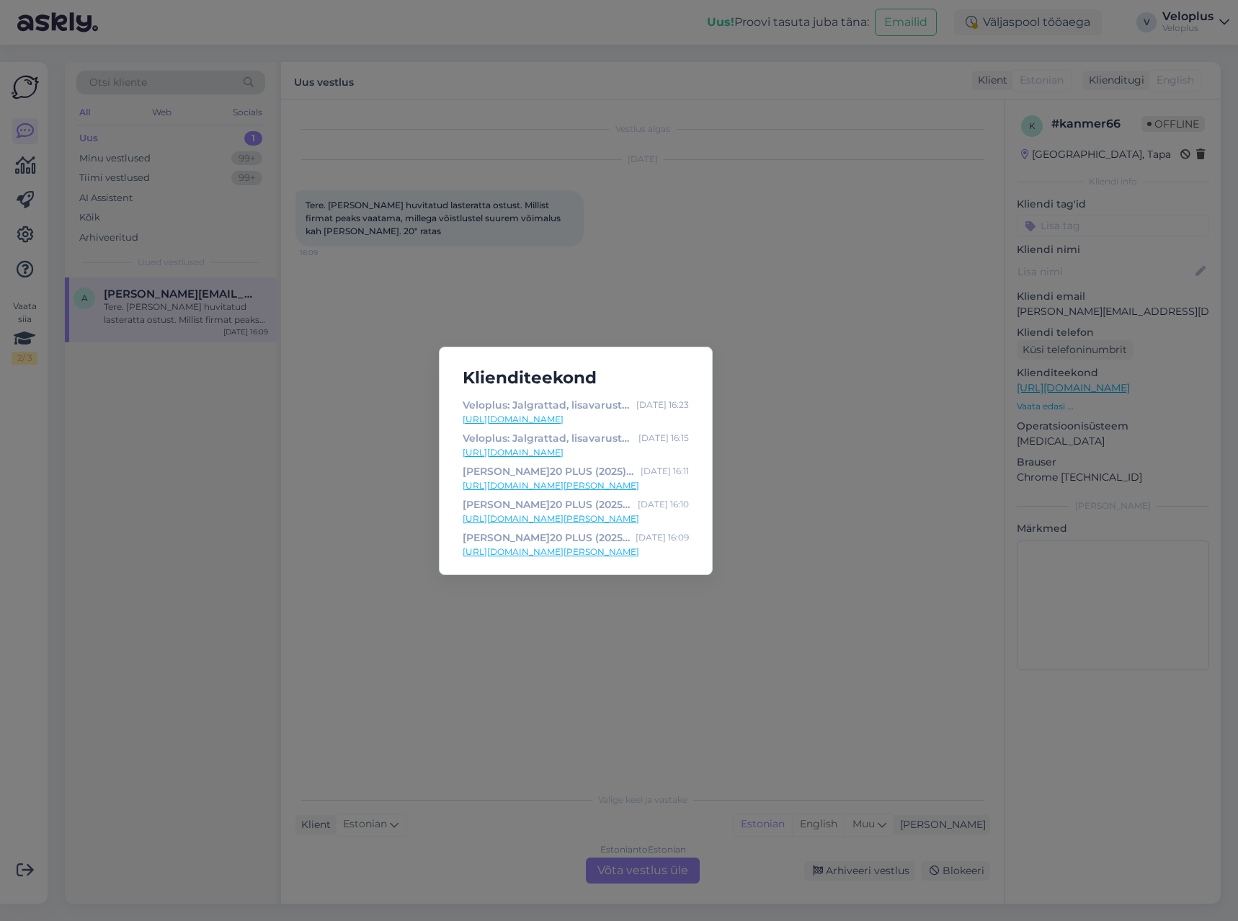
click at [801, 400] on div "Klienditeekond Veloplus: Jalgrattad, lisavarustus, varuosad ja palju muud [DATE…" at bounding box center [619, 460] width 1238 height 921
